Goal: Information Seeking & Learning: Learn about a topic

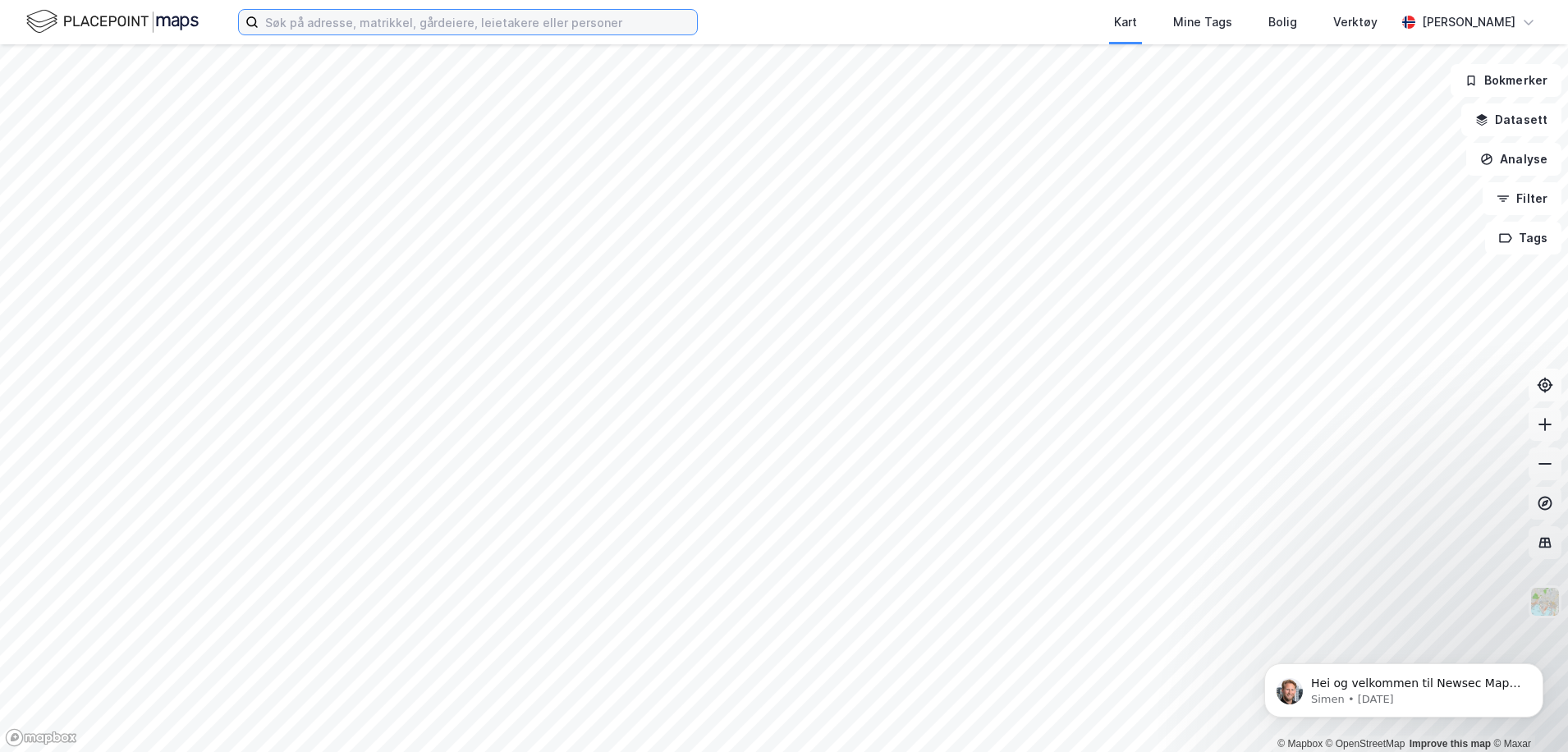
click at [356, 22] on input at bounding box center [478, 22] width 438 height 24
click at [765, 0] on div "Kart Mine Tags Bolig Verktøy [PERSON_NAME]" at bounding box center [784, 22] width 1568 height 44
click at [423, 23] on input at bounding box center [478, 22] width 438 height 24
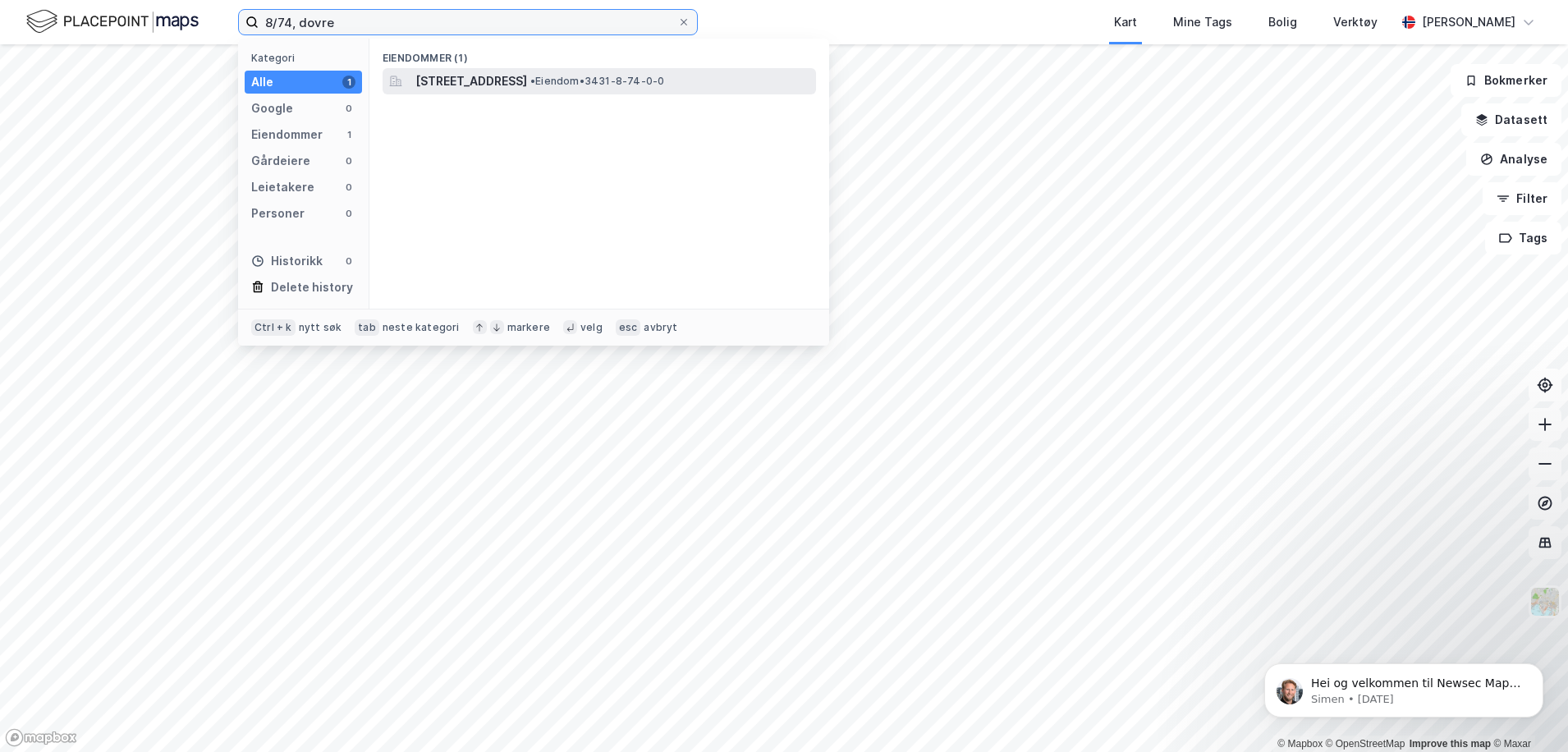
type input "8/74, dovre"
click at [526, 77] on span "[STREET_ADDRESS]" at bounding box center [471, 81] width 111 height 20
